Goal: Contribute content

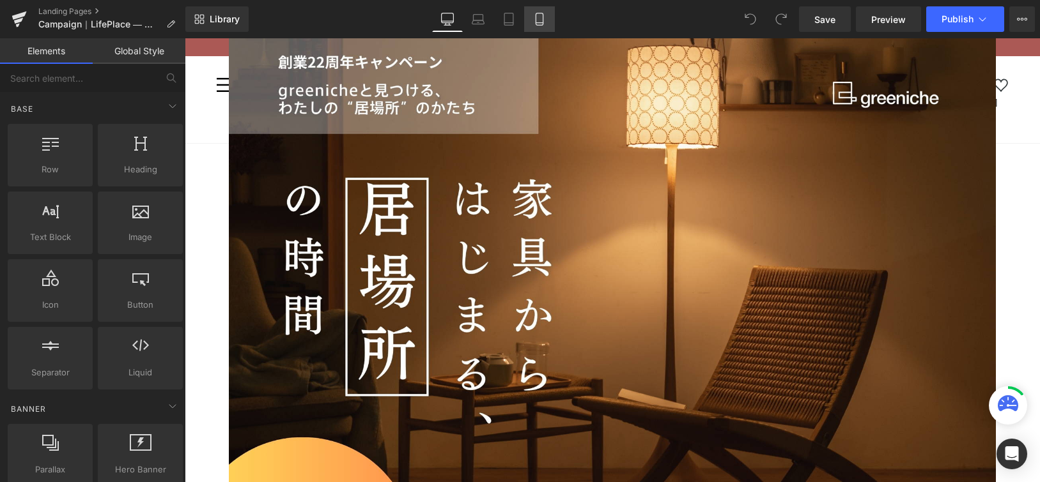
drag, startPoint x: 0, startPoint y: 0, endPoint x: 539, endPoint y: 22, distance: 539.7
click at [539, 23] on icon at bounding box center [538, 23] width 7 height 0
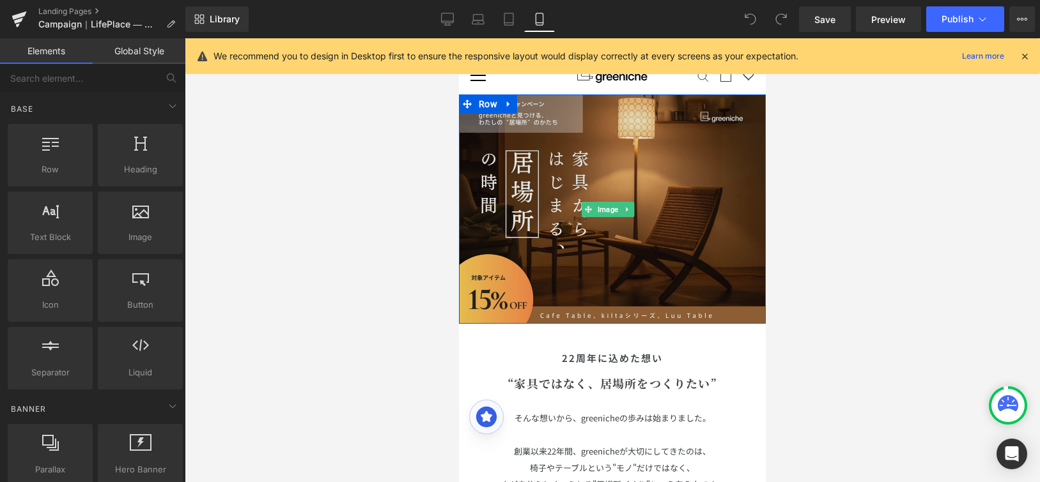
click at [662, 181] on img at bounding box center [612, 209] width 307 height 229
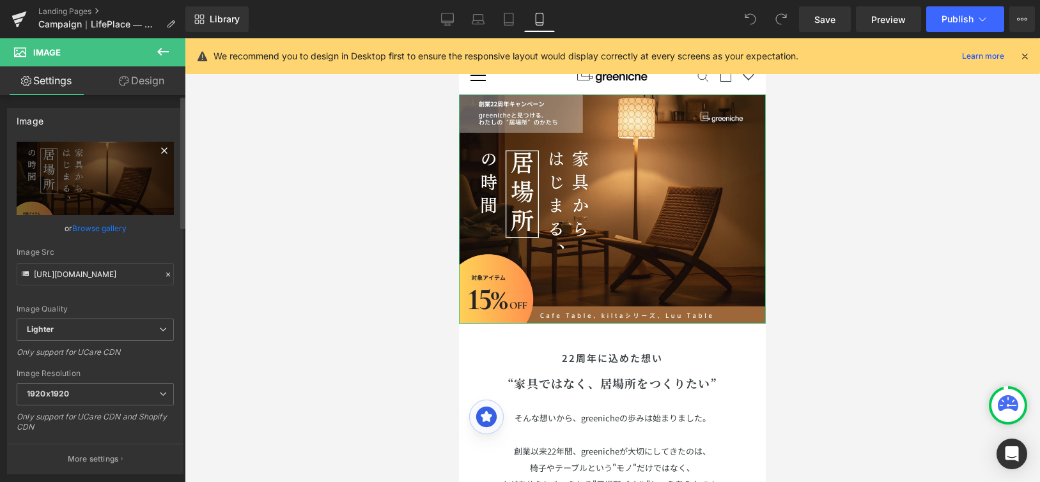
click at [160, 150] on icon at bounding box center [164, 150] width 15 height 15
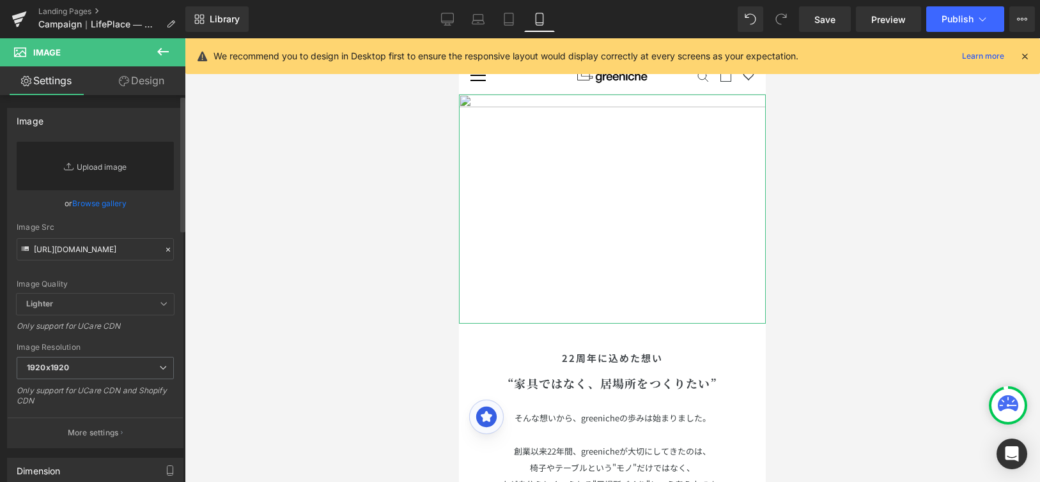
click at [112, 164] on link "Replace Image" at bounding box center [95, 166] width 157 height 49
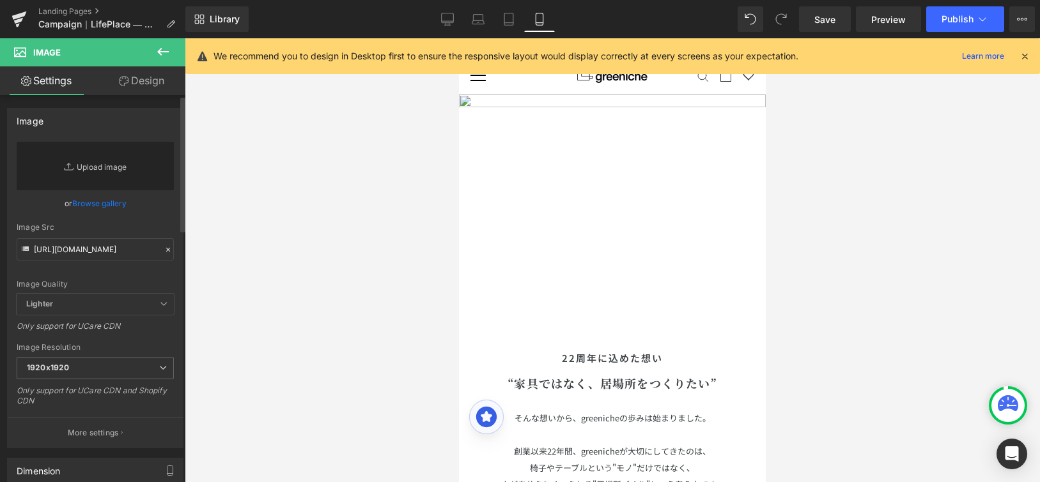
type input "C:\fakepath\LP_cpno2.jpeg"
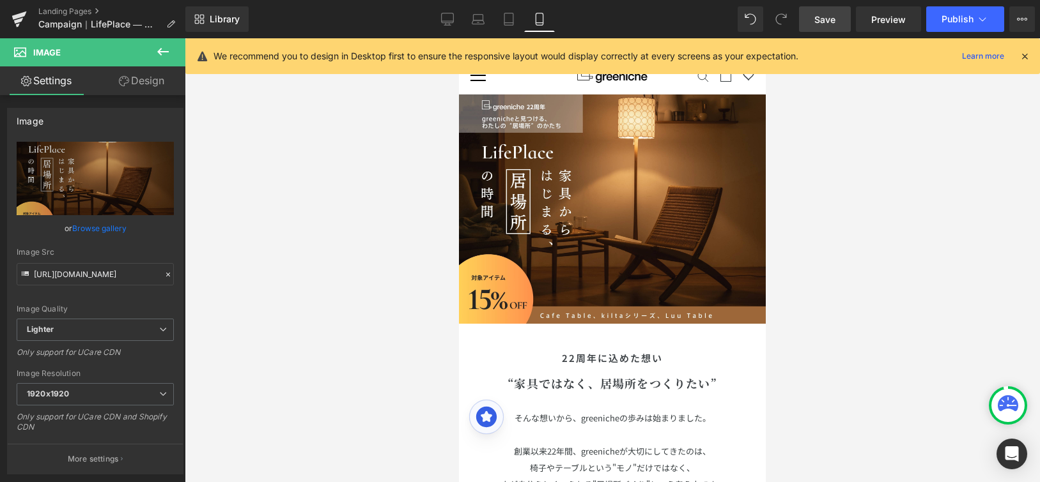
click at [835, 17] on span "Save" at bounding box center [824, 19] width 21 height 13
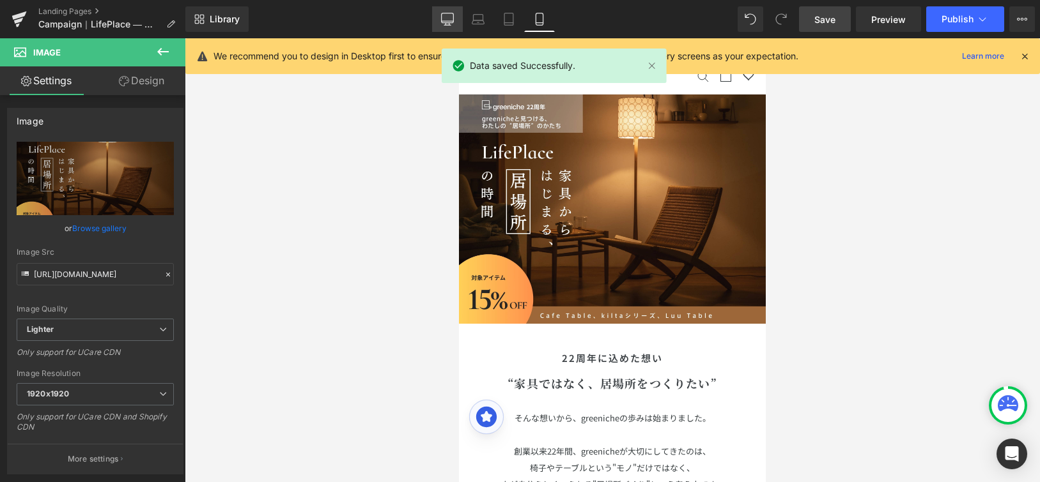
click at [445, 11] on link "Desktop" at bounding box center [447, 19] width 31 height 26
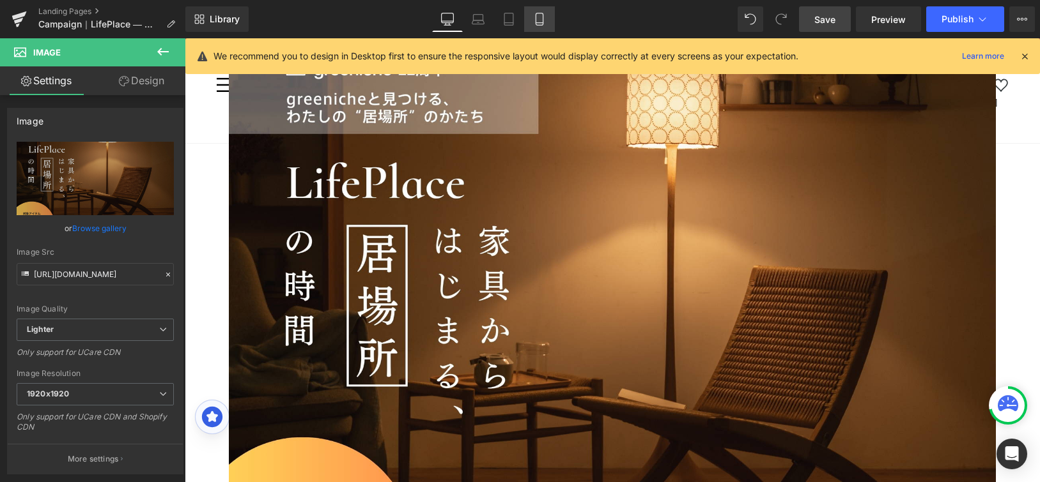
click at [540, 18] on icon at bounding box center [539, 19] width 13 height 13
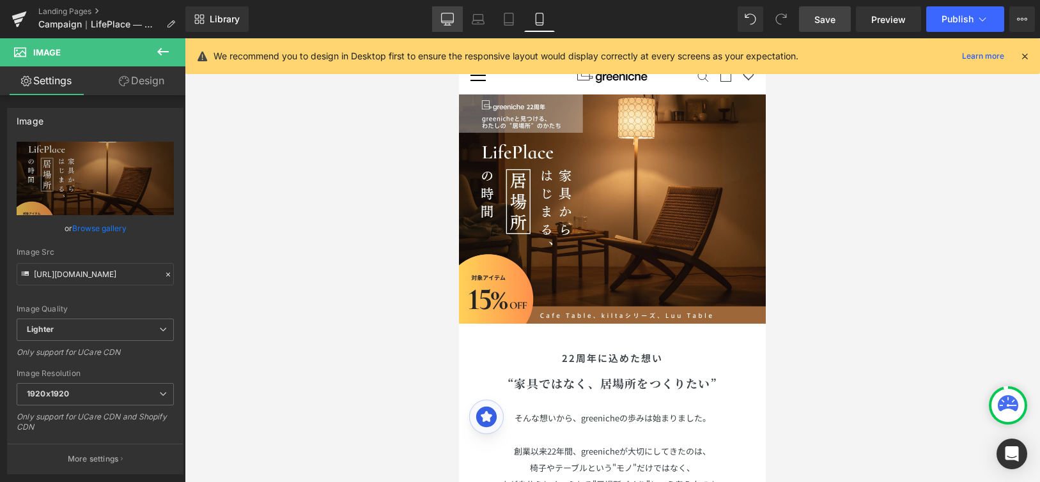
click at [448, 22] on icon at bounding box center [447, 18] width 12 height 10
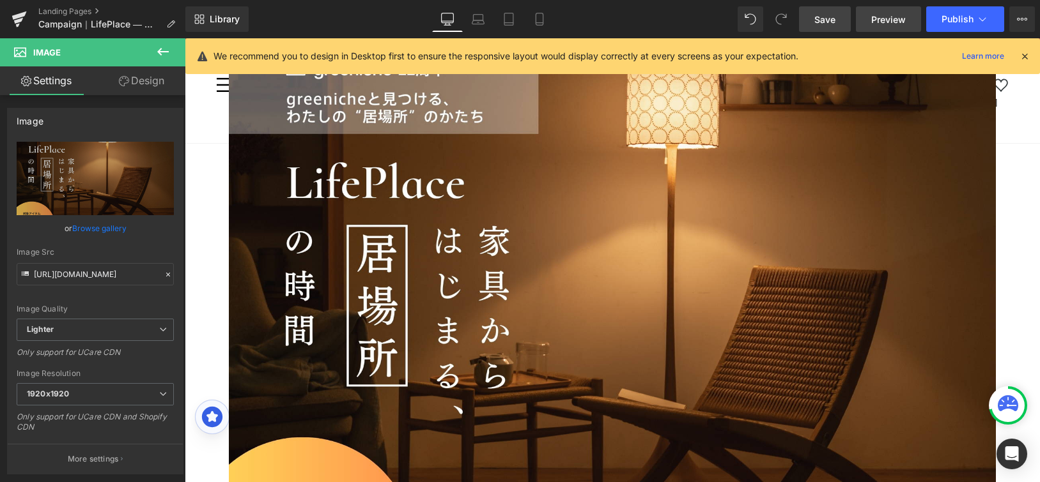
click at [875, 15] on span "Preview" at bounding box center [888, 19] width 35 height 13
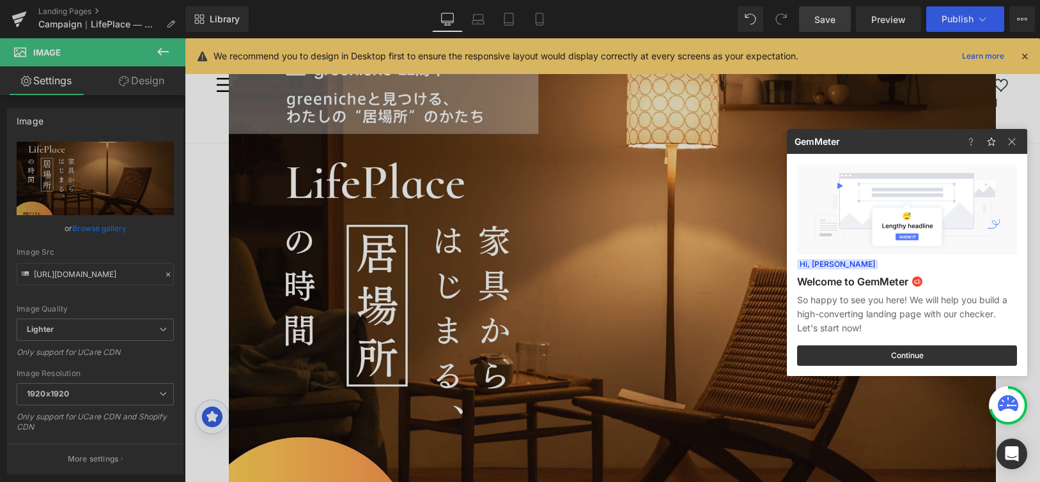
click at [70, 10] on div at bounding box center [520, 241] width 1040 height 482
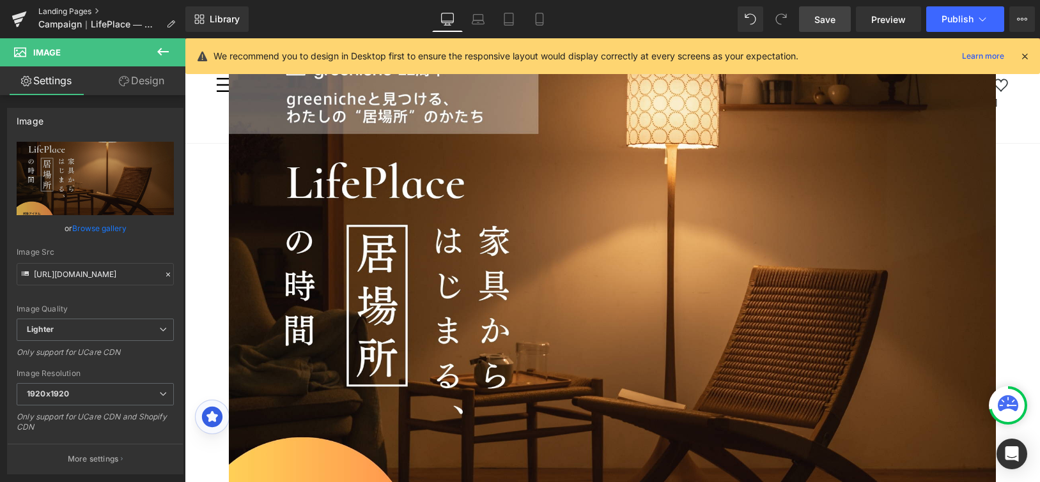
click at [72, 10] on link "Landing Pages" at bounding box center [111, 11] width 147 height 10
